Goal: Task Accomplishment & Management: Manage account settings

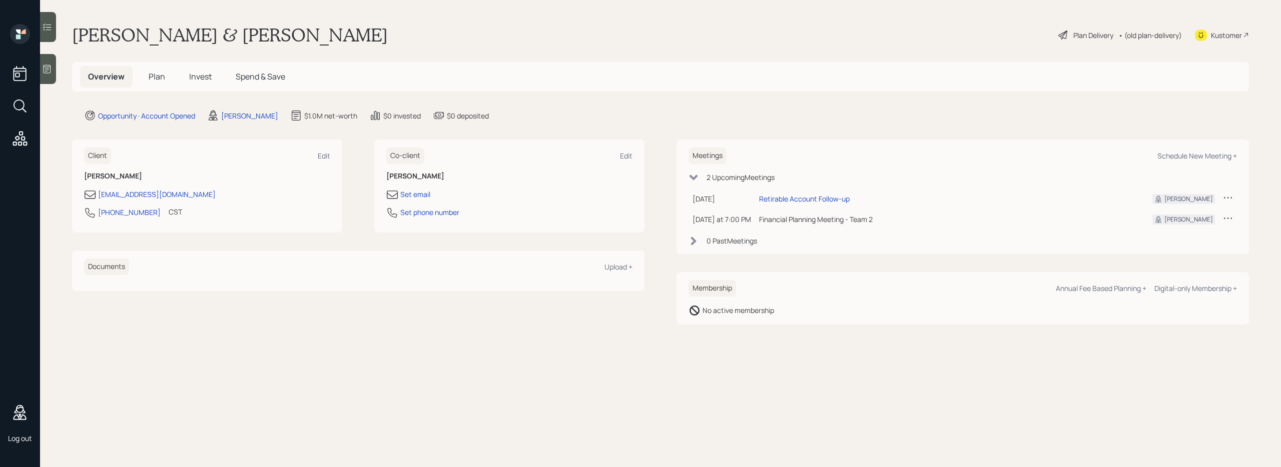
click at [207, 77] on span "Invest" at bounding box center [200, 76] width 23 height 11
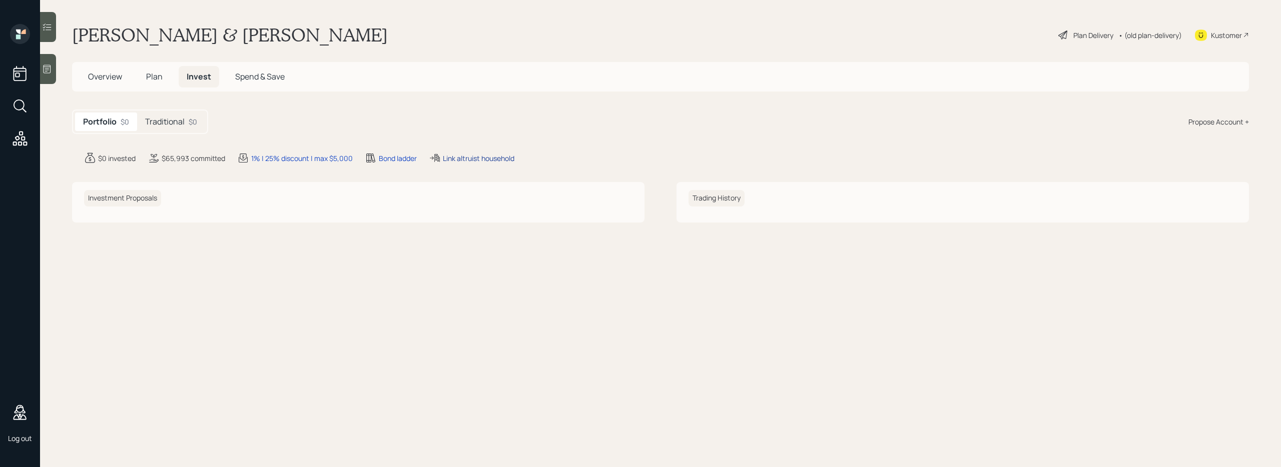
click at [466, 158] on div "Link altruist household" at bounding box center [479, 158] width 72 height 11
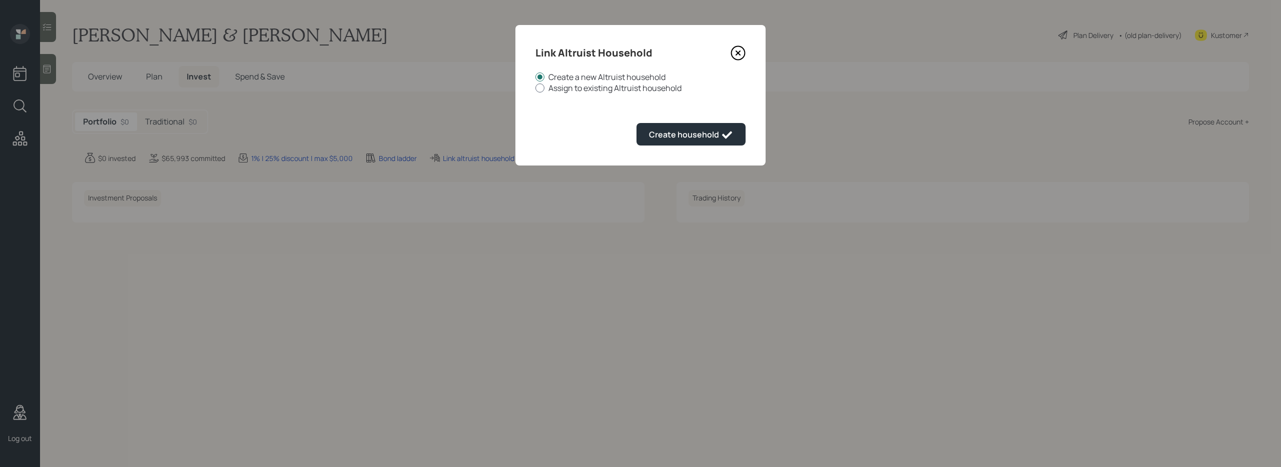
click at [573, 85] on label "Assign to existing Altruist household" at bounding box center [640, 88] width 210 height 11
click at [535, 88] on input "Assign to existing Altruist household" at bounding box center [535, 88] width 1 height 1
radio input "true"
radio input "false"
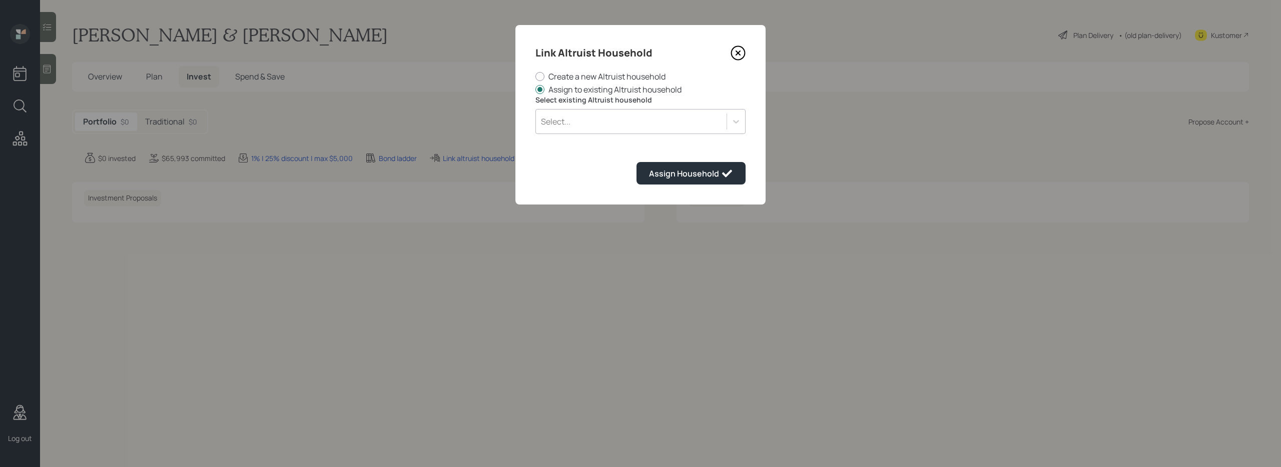
click at [585, 123] on div "Select..." at bounding box center [631, 121] width 191 height 17
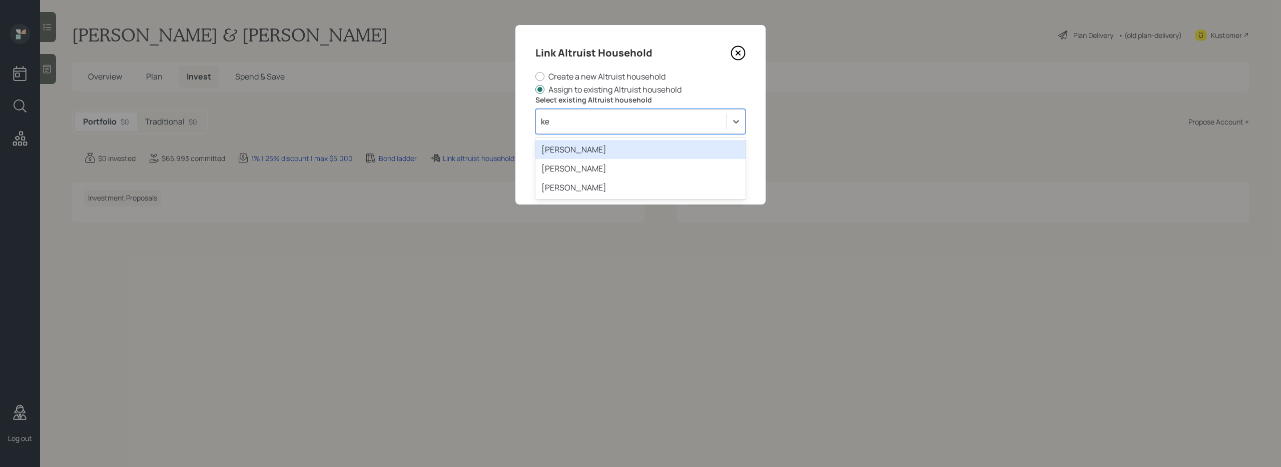
type input "k"
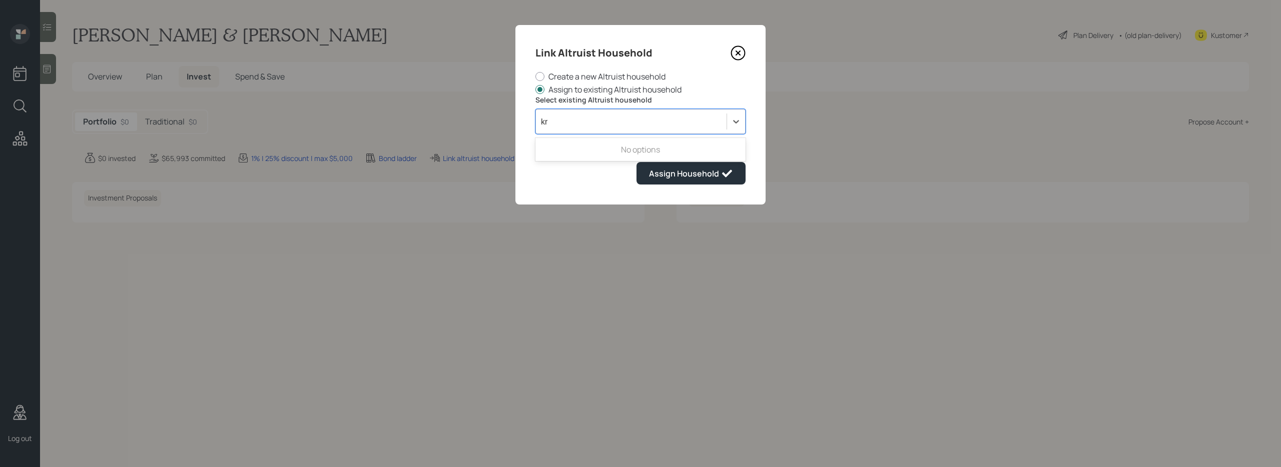
type input "k"
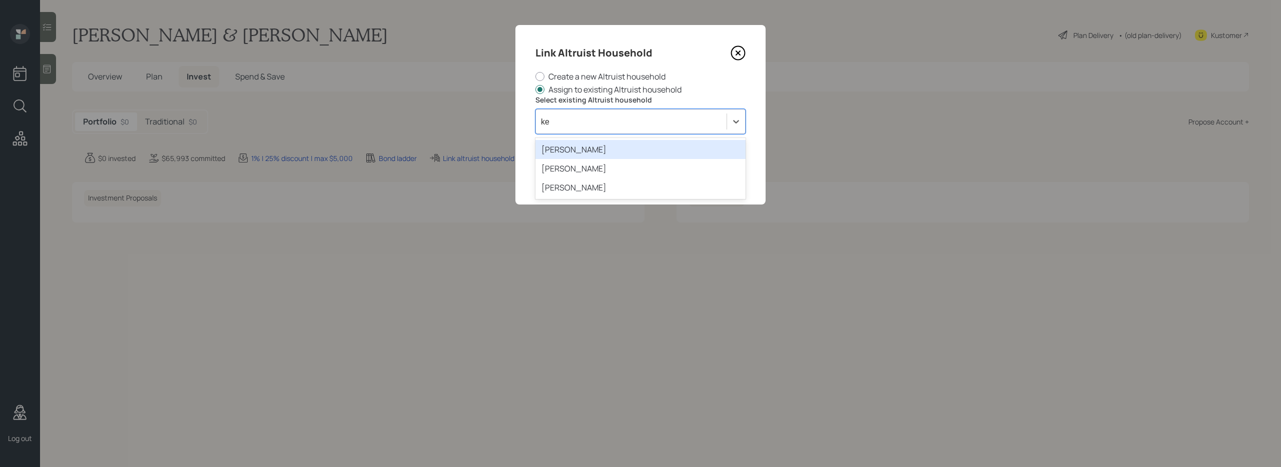
type input "k"
type input "[PERSON_NAME]"
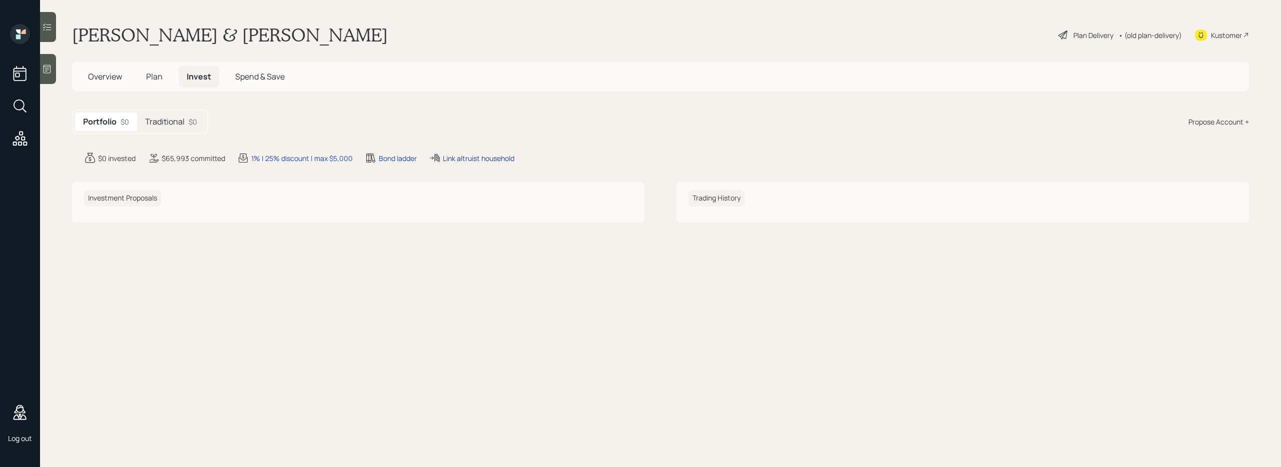
click at [461, 162] on div "Link altruist household" at bounding box center [479, 158] width 72 height 11
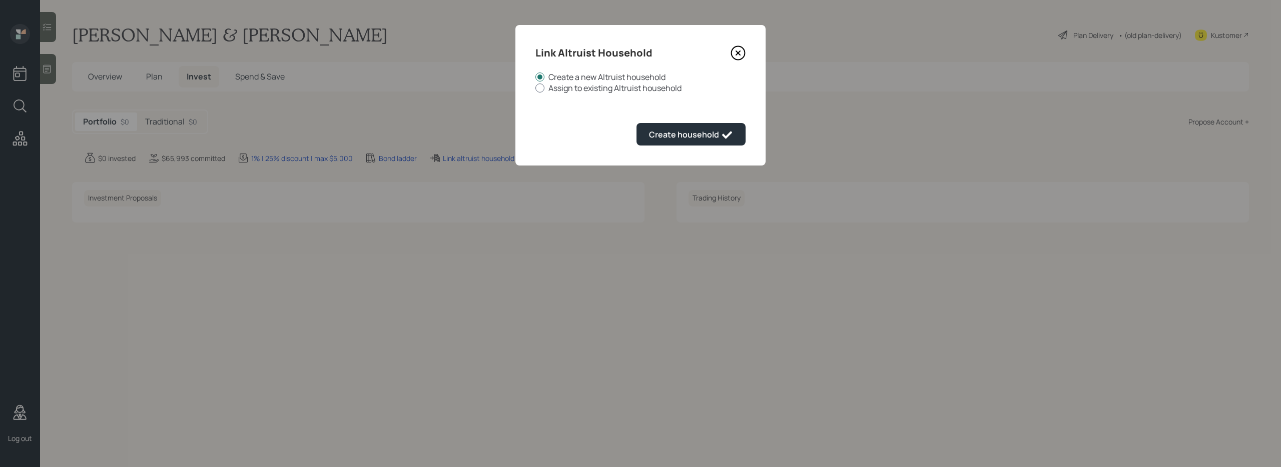
click at [584, 87] on label "Assign to existing Altruist household" at bounding box center [640, 88] width 210 height 11
click at [535, 88] on input "Assign to existing Altruist household" at bounding box center [535, 88] width 1 height 1
radio input "true"
radio input "false"
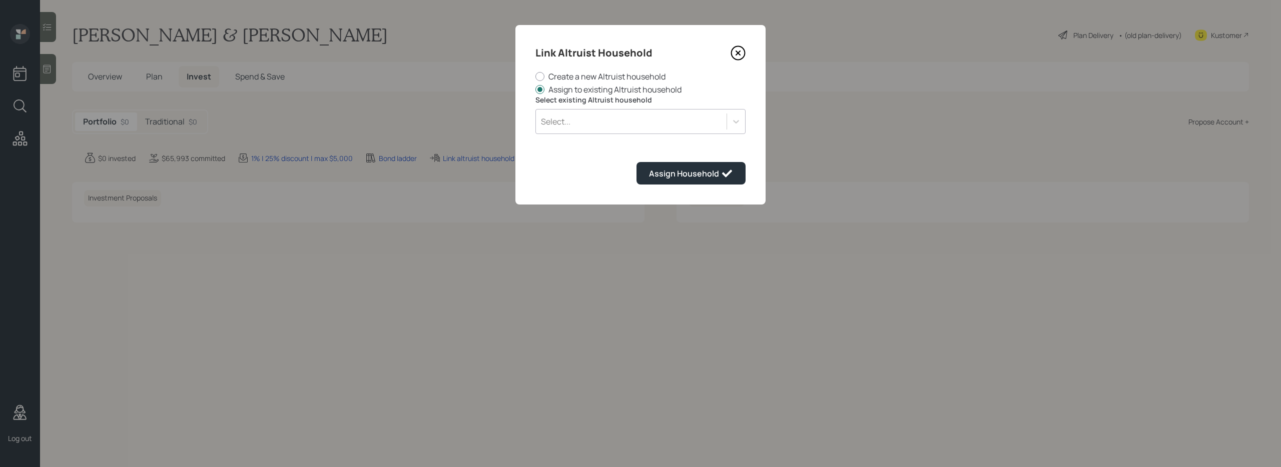
click at [670, 125] on div "Select..." at bounding box center [631, 121] width 191 height 17
click at [743, 51] on icon at bounding box center [737, 53] width 15 height 15
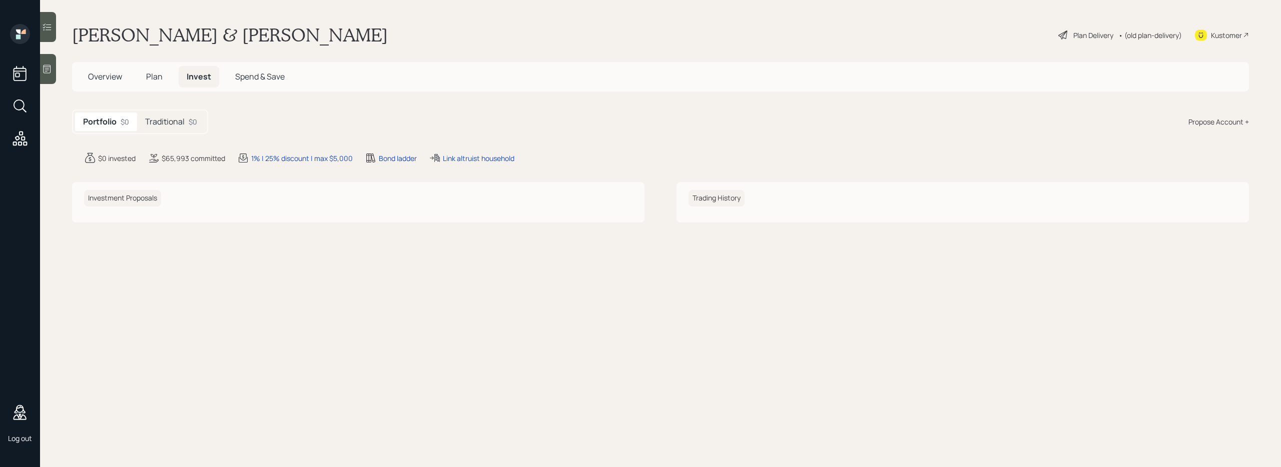
click at [109, 76] on span "Overview" at bounding box center [105, 76] width 34 height 11
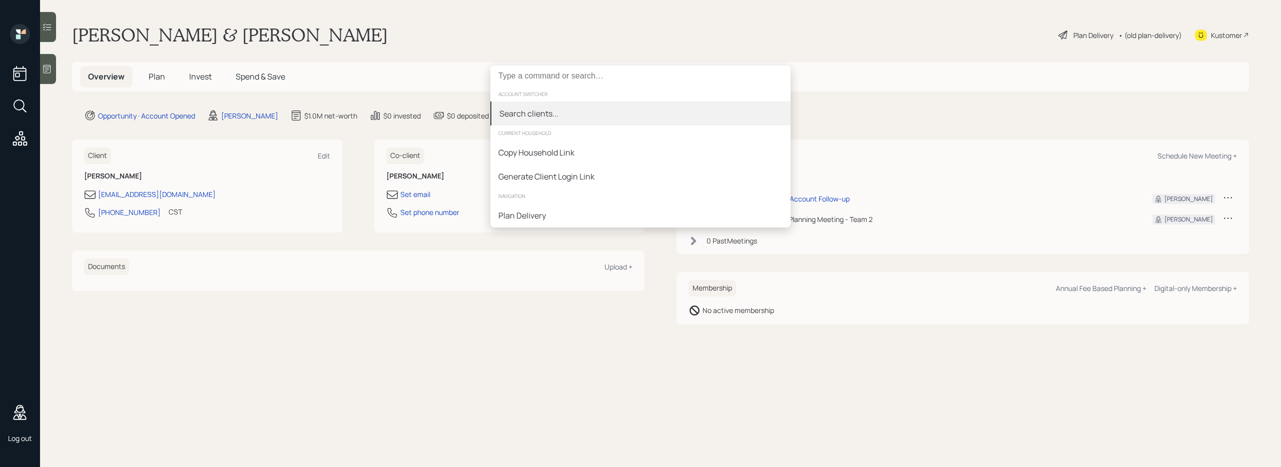
type input "h"
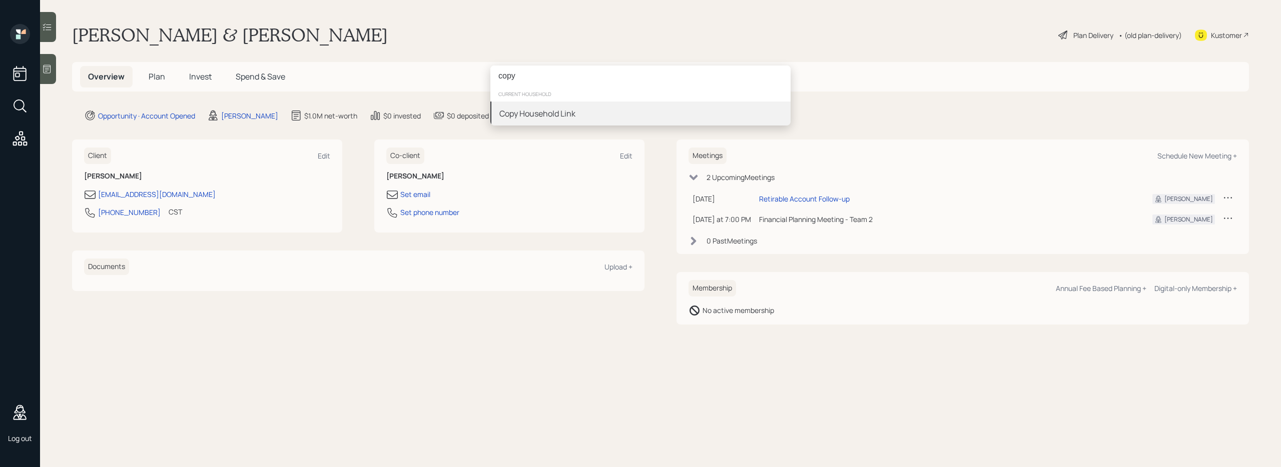
type input "copy"
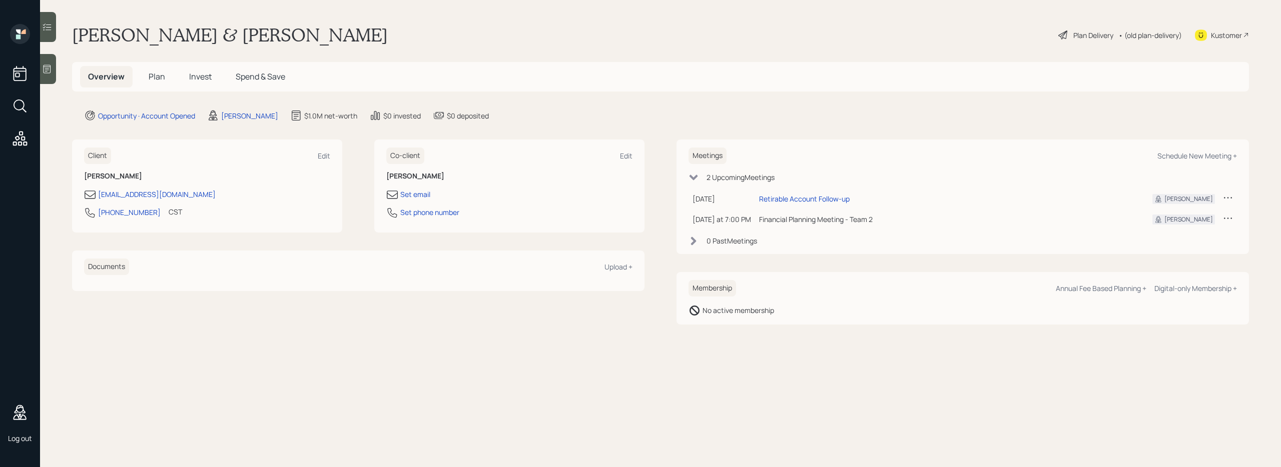
click at [201, 79] on span "Invest" at bounding box center [200, 76] width 23 height 11
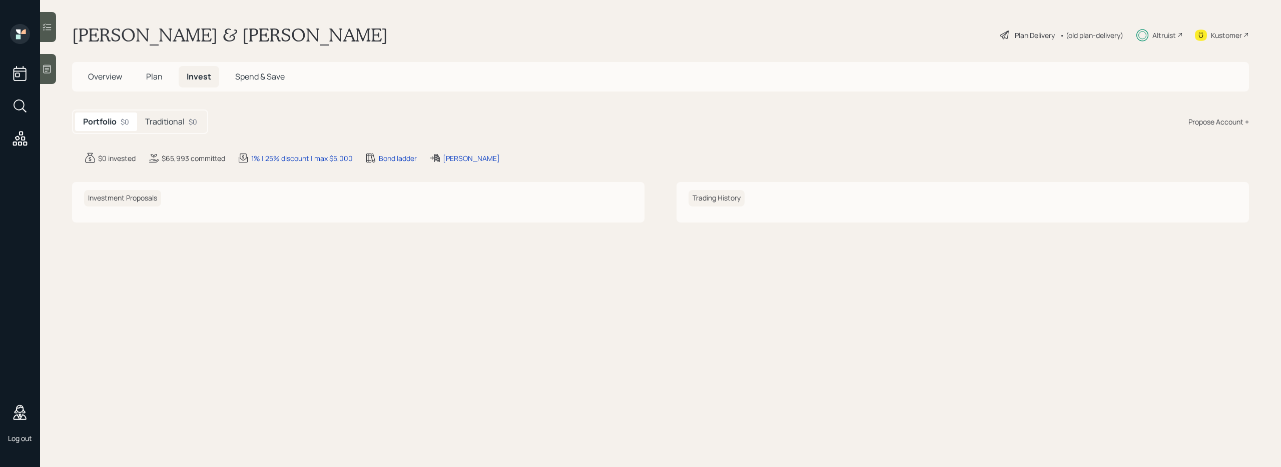
click at [159, 81] on span "Plan" at bounding box center [154, 76] width 17 height 11
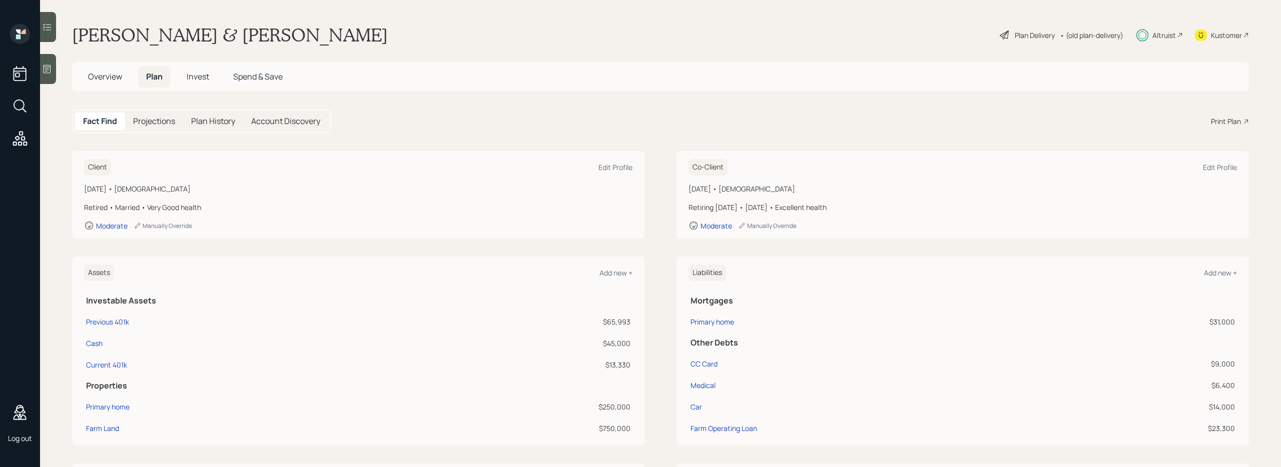
click at [192, 75] on span "Invest" at bounding box center [198, 76] width 23 height 11
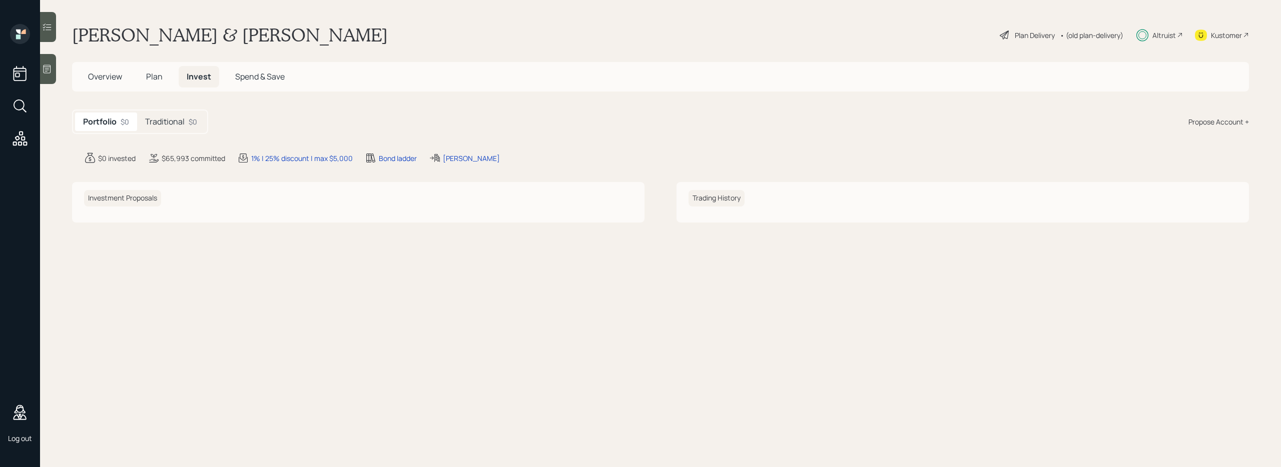
click at [176, 118] on h5 "Traditional" at bounding box center [165, 122] width 40 height 10
